Goal: Task Accomplishment & Management: Use online tool/utility

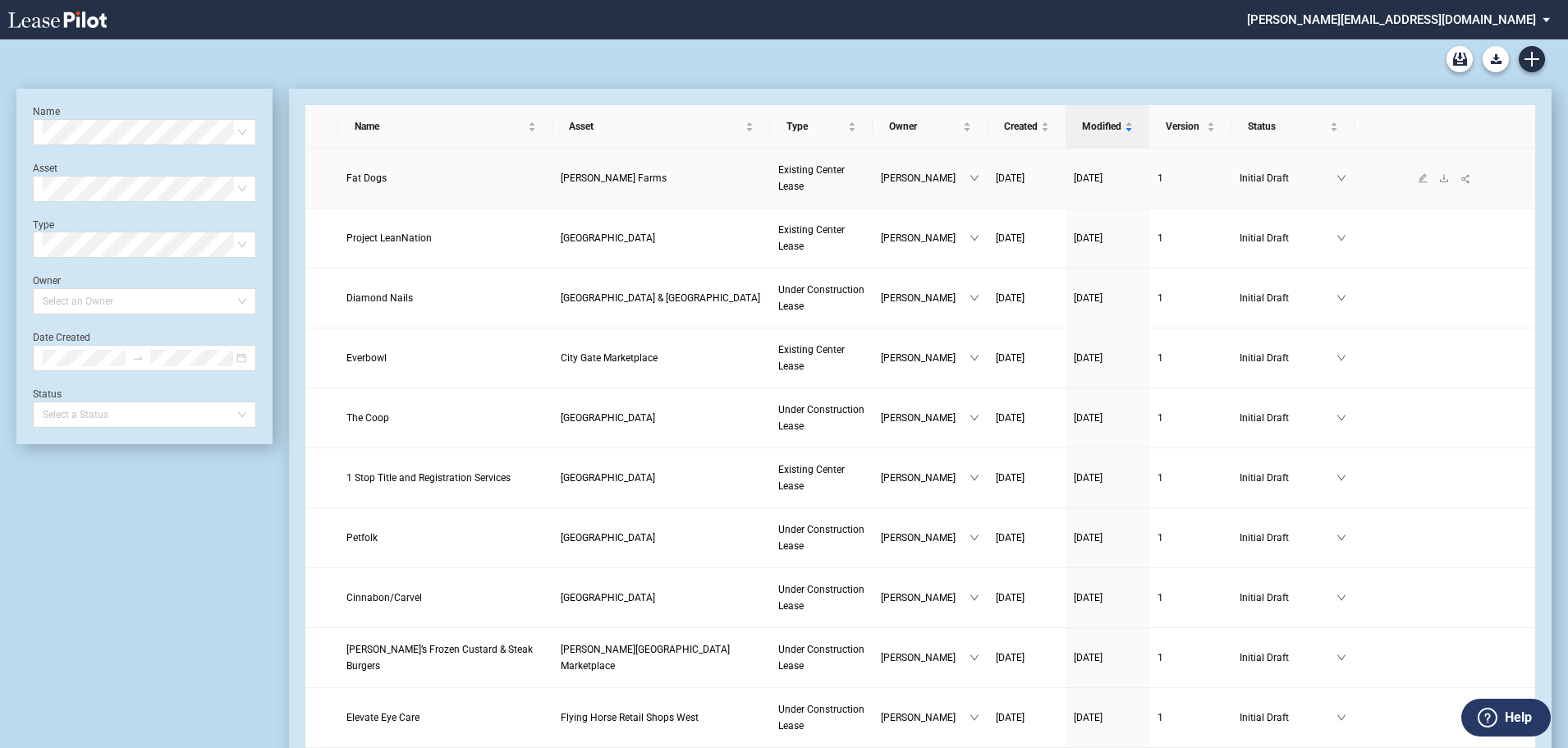
click at [362, 182] on span "Fat Dogs" at bounding box center [366, 178] width 41 height 12
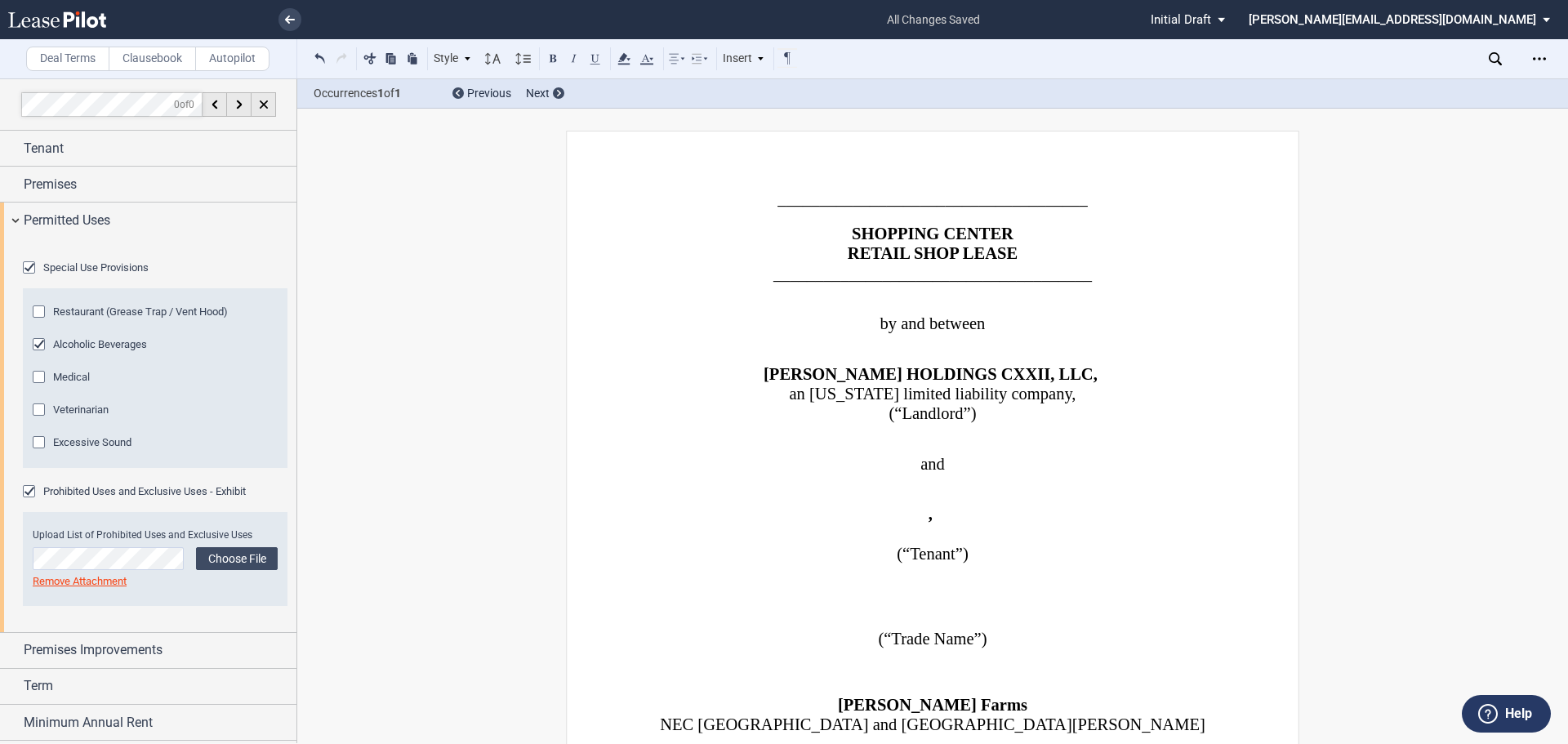
scroll to position [14599, 0]
